Goal: Transaction & Acquisition: Purchase product/service

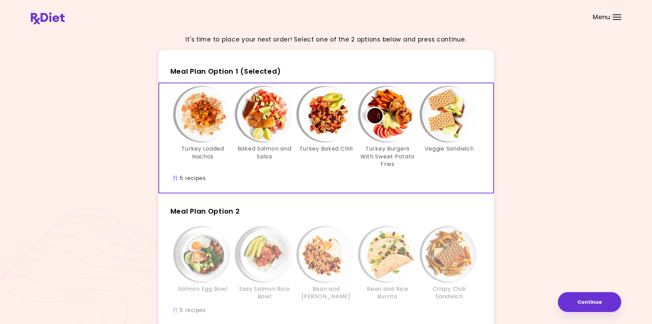
click at [585, 128] on div "It's time to place your next order! Select one of the 2 options below and press…" at bounding box center [326, 200] width 591 height 342
click at [544, 106] on div "It's time to place your next order! Select one of the 2 options below and press…" at bounding box center [326, 200] width 591 height 342
click at [568, 86] on div "It's time to place your next order! Select one of the 2 options below and press…" at bounding box center [326, 200] width 591 height 342
click at [565, 69] on div "It's time to place your next order! Select one of the 2 options below and press…" at bounding box center [326, 200] width 591 height 342
click at [38, 18] on img at bounding box center [48, 18] width 34 height 12
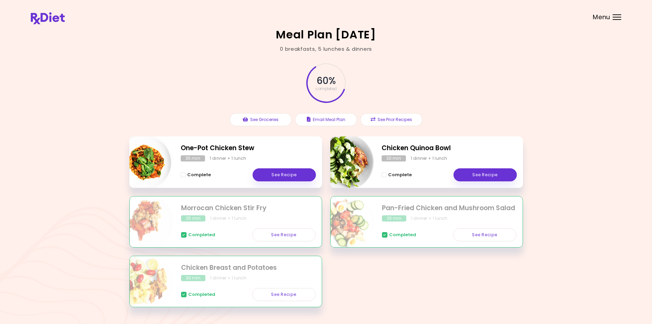
click at [127, 58] on div "Meal Plan 10/19/2023 0 breakfasts , 5 lunches & dinners 60 % completed See Groc…" at bounding box center [326, 172] width 652 height 344
click at [603, 14] on span "Menu" at bounding box center [601, 17] width 17 height 6
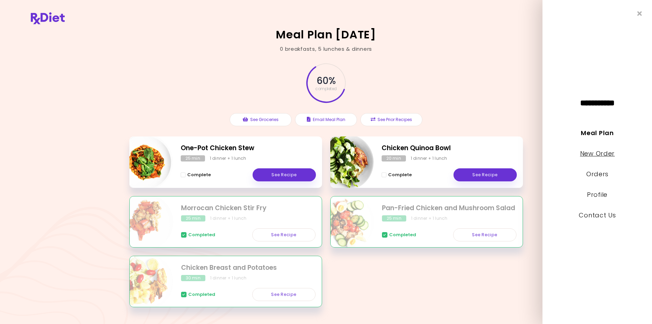
click at [604, 153] on link "New Order" at bounding box center [597, 153] width 35 height 9
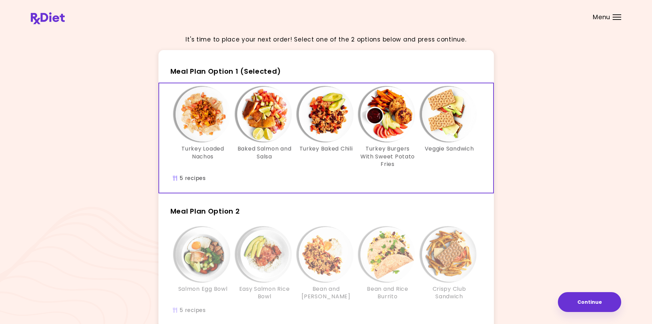
click at [600, 151] on div "It's time to place your next order! Select one of the 2 options below and press…" at bounding box center [326, 200] width 591 height 342
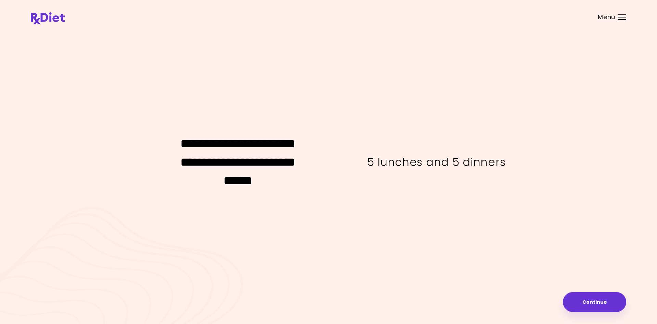
click at [486, 98] on div "**********" at bounding box center [329, 161] width 596 height 265
